Goal: Transaction & Acquisition: Subscribe to service/newsletter

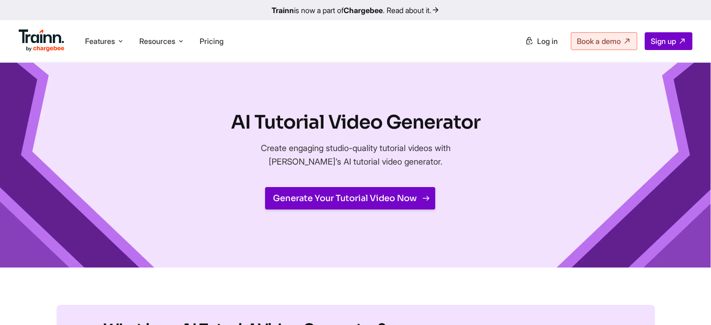
click at [388, 196] on link "Generate Your Tutorial Video Now" at bounding box center [350, 198] width 170 height 22
click at [664, 41] on span "Sign up" at bounding box center [663, 40] width 25 height 9
click at [668, 42] on span "Sign up" at bounding box center [663, 40] width 25 height 9
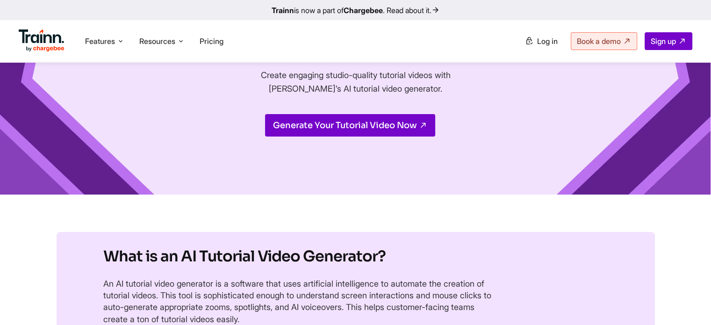
scroll to position [76, 0]
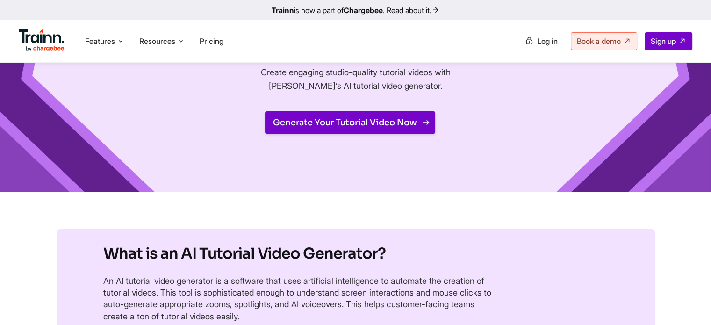
click at [383, 125] on link "Generate Your Tutorial Video Now" at bounding box center [350, 122] width 170 height 22
